Goal: Task Accomplishment & Management: Manage account settings

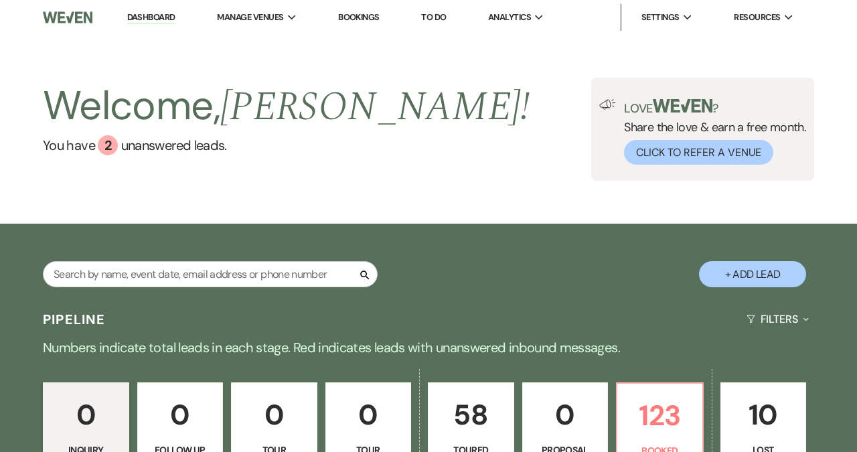
click at [144, 20] on link "Dashboard" at bounding box center [151, 17] width 48 height 13
click at [290, 41] on li "Black Sheep Weddings & Events" at bounding box center [291, 43] width 135 height 13
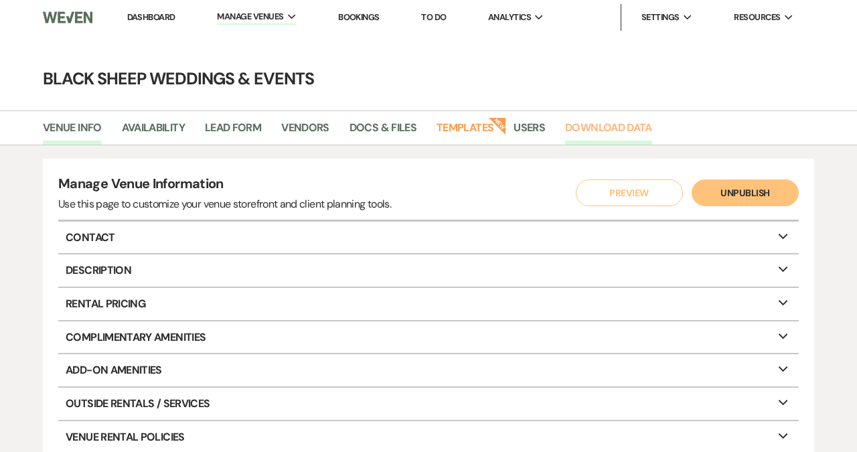
click at [609, 129] on link "Download Data" at bounding box center [608, 131] width 87 height 25
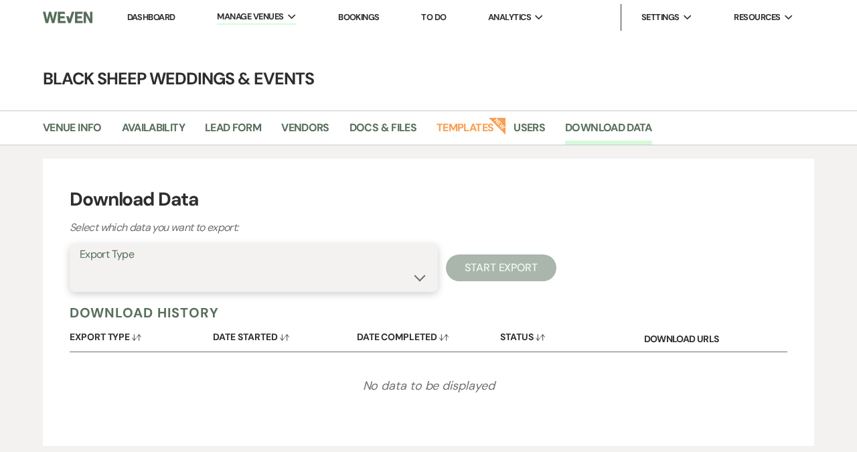
click at [415, 273] on select "Lead Information Rental Overview Lead Documents and Files Metadata Messages Inf…" at bounding box center [254, 277] width 348 height 26
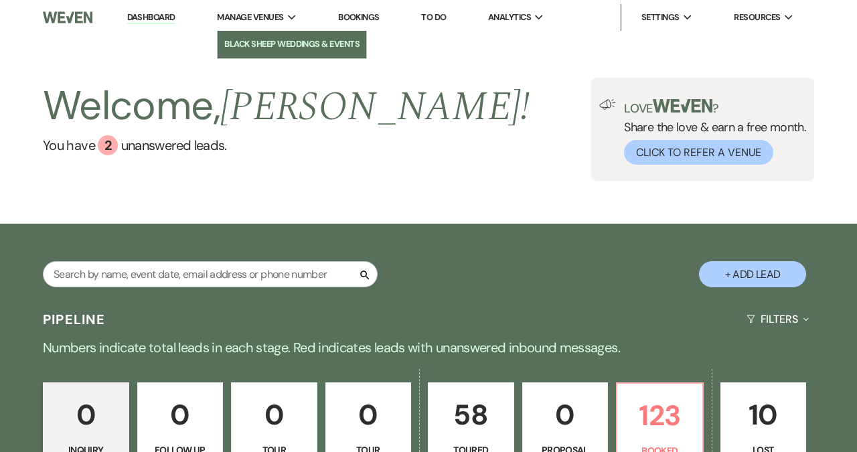
click at [272, 40] on li "Black Sheep Weddings & Events" at bounding box center [291, 43] width 135 height 13
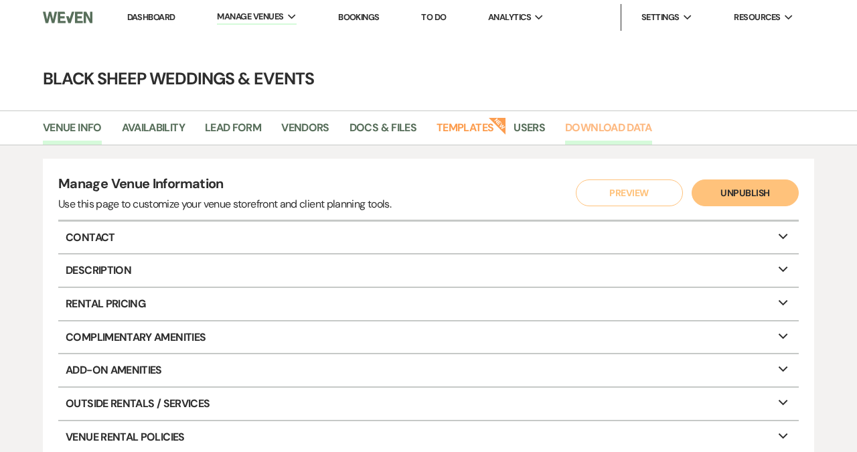
click at [614, 127] on link "Download Data" at bounding box center [608, 131] width 87 height 25
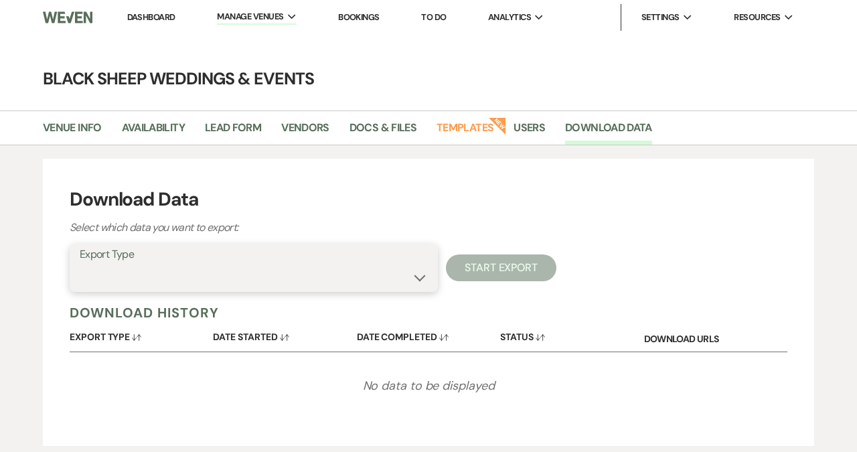
click at [422, 277] on select "Lead Information Rental Overview Lead Documents and Files Metadata Messages Inf…" at bounding box center [254, 277] width 348 height 26
